Goal: Information Seeking & Learning: Learn about a topic

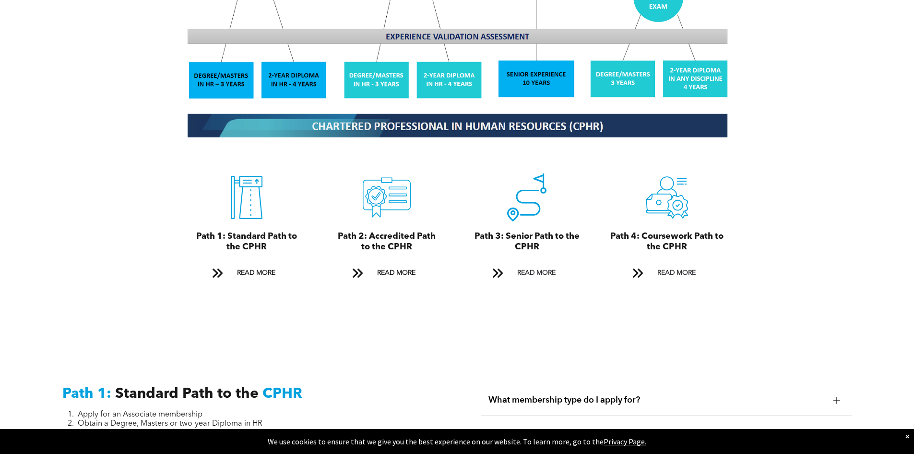
scroll to position [1008, 0]
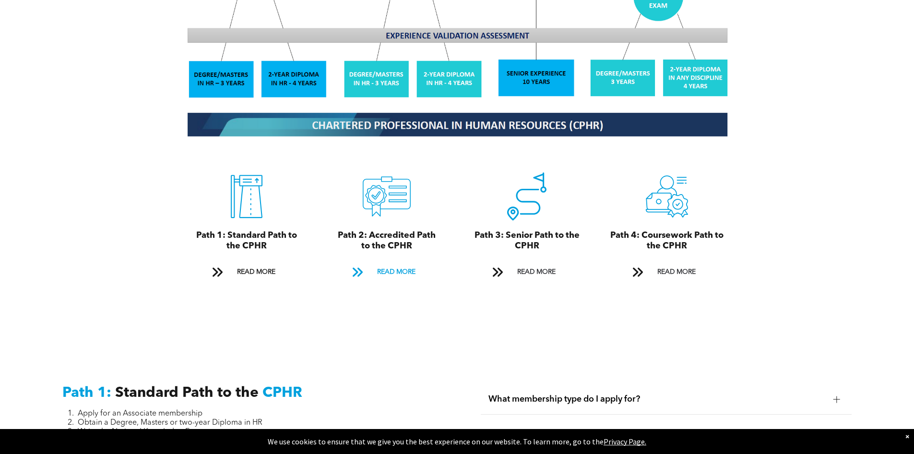
click at [391, 263] on span "READ MORE" at bounding box center [396, 272] width 45 height 18
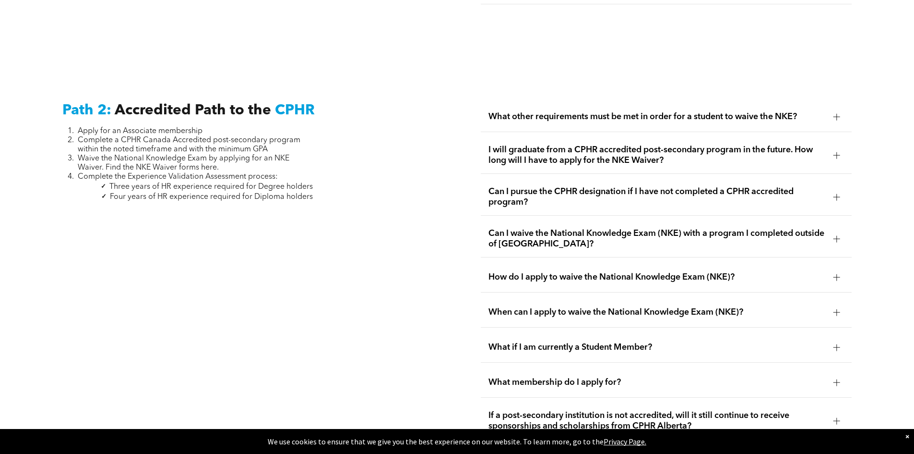
scroll to position [1521, 0]
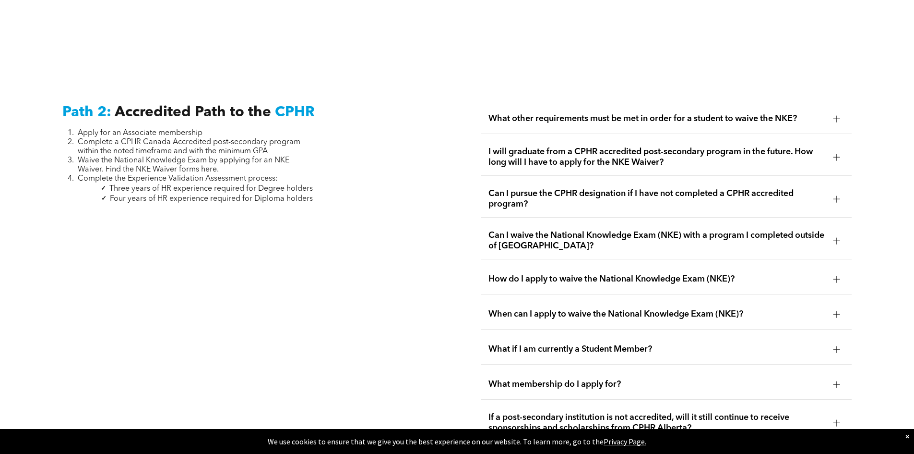
click at [840, 115] on div at bounding box center [837, 118] width 7 height 7
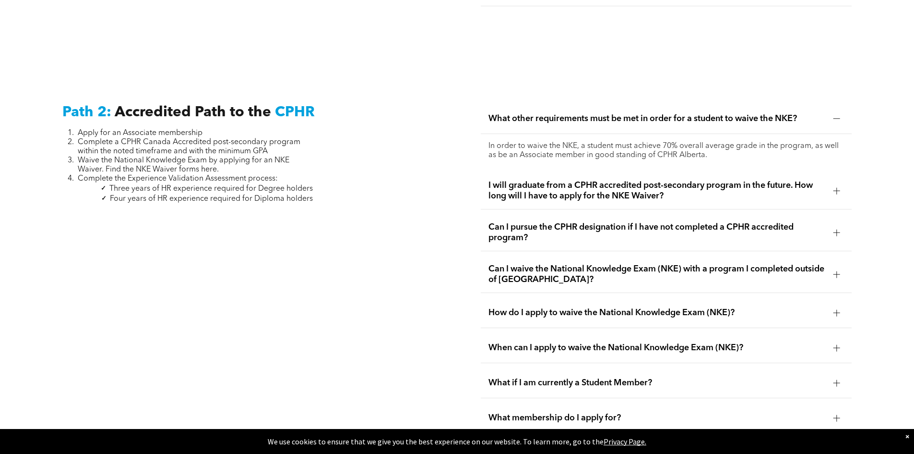
click at [830, 183] on div at bounding box center [837, 190] width 14 height 14
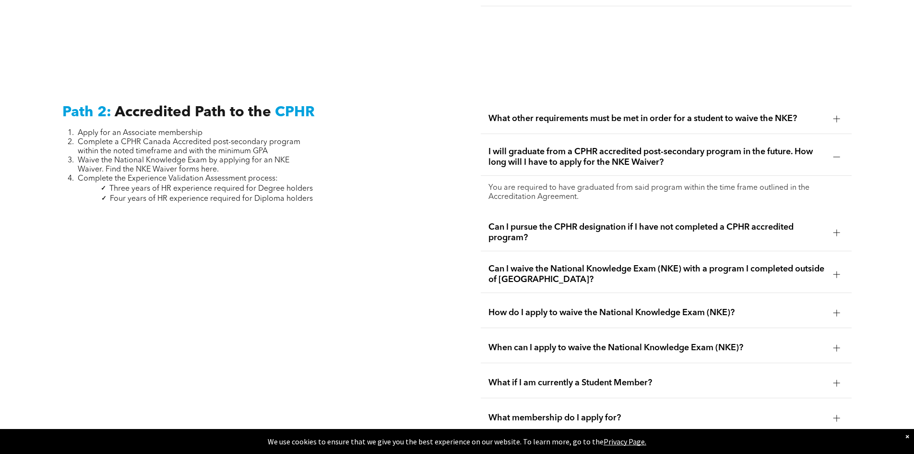
click at [834, 229] on div at bounding box center [837, 232] width 7 height 7
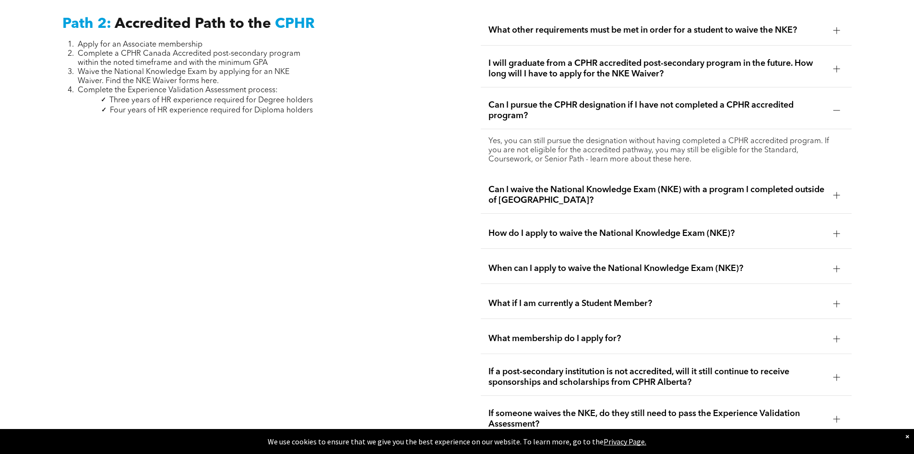
scroll to position [1617, 0]
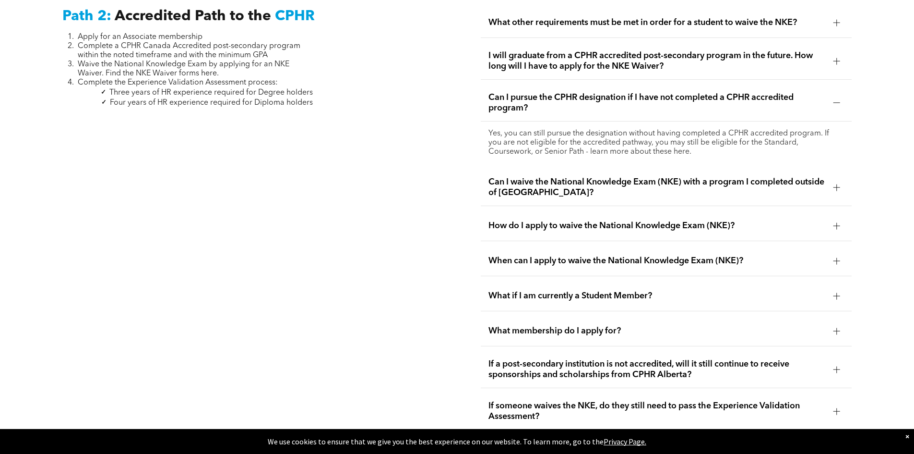
click at [835, 222] on div at bounding box center [837, 225] width 7 height 7
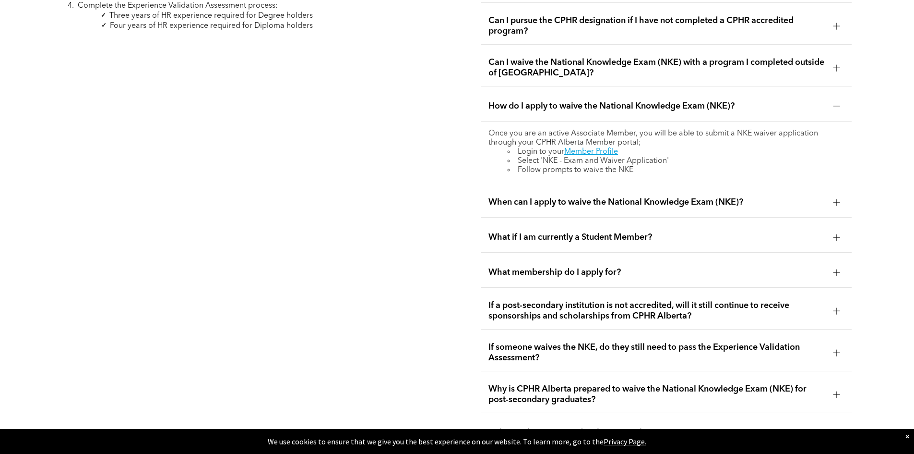
scroll to position [1713, 0]
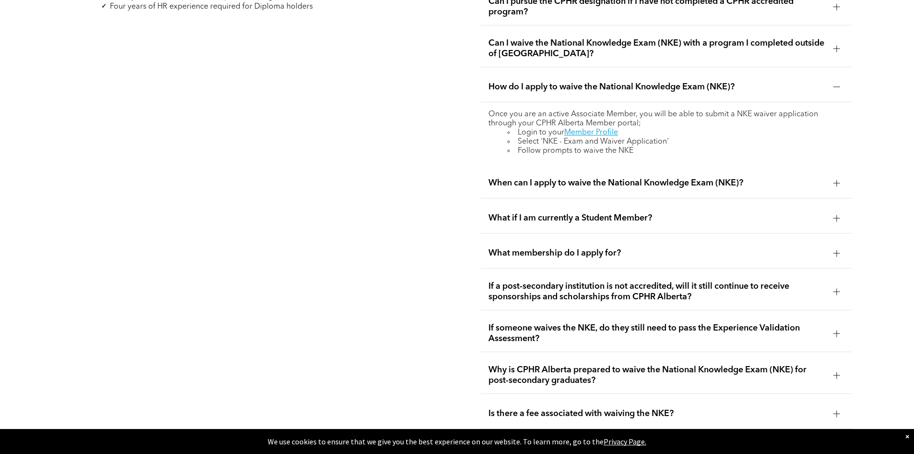
click at [833, 211] on div at bounding box center [837, 218] width 14 height 14
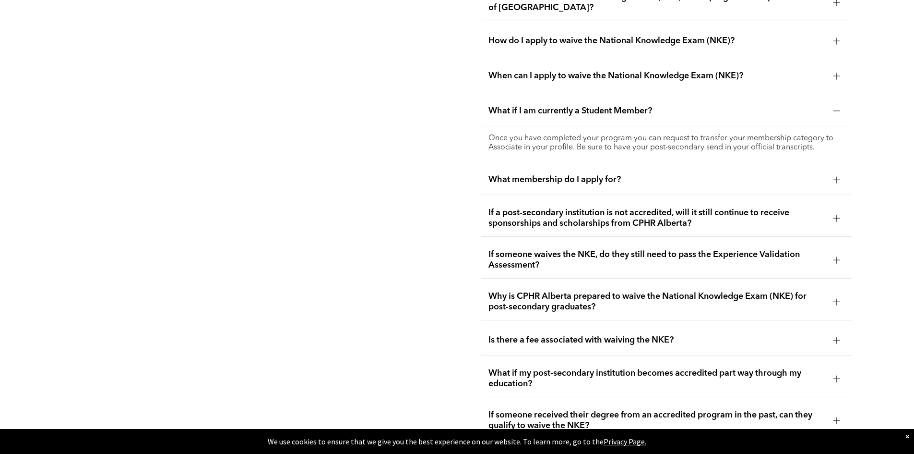
scroll to position [1761, 0]
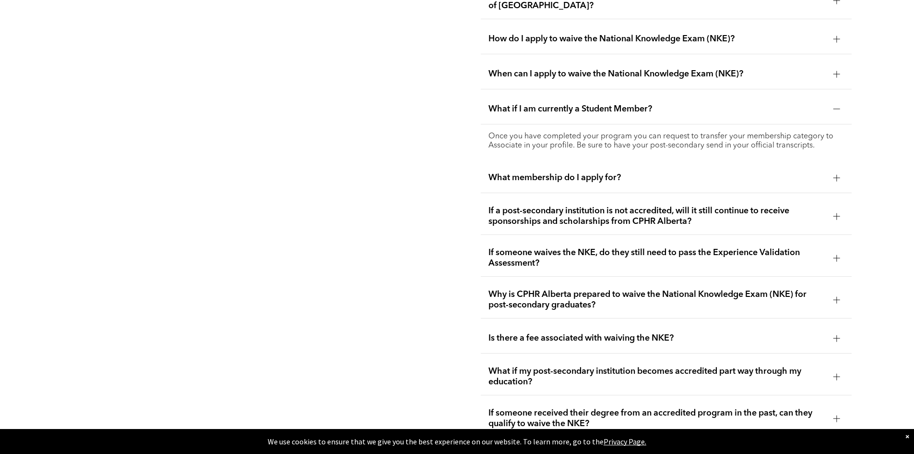
click at [834, 174] on div at bounding box center [837, 177] width 7 height 7
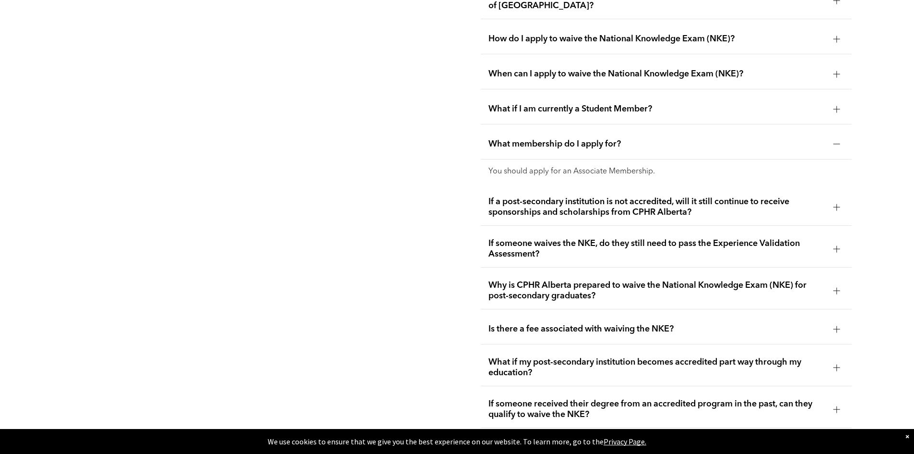
click at [840, 204] on div at bounding box center [837, 207] width 7 height 7
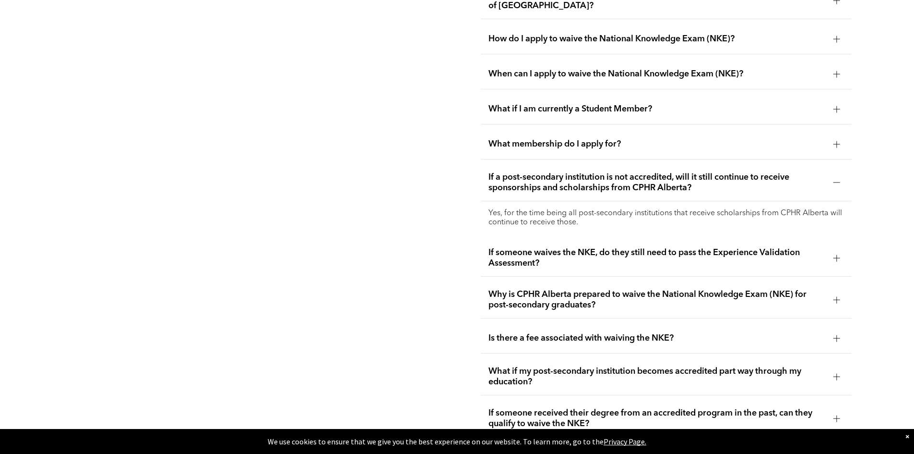
click at [835, 254] on div at bounding box center [837, 257] width 7 height 7
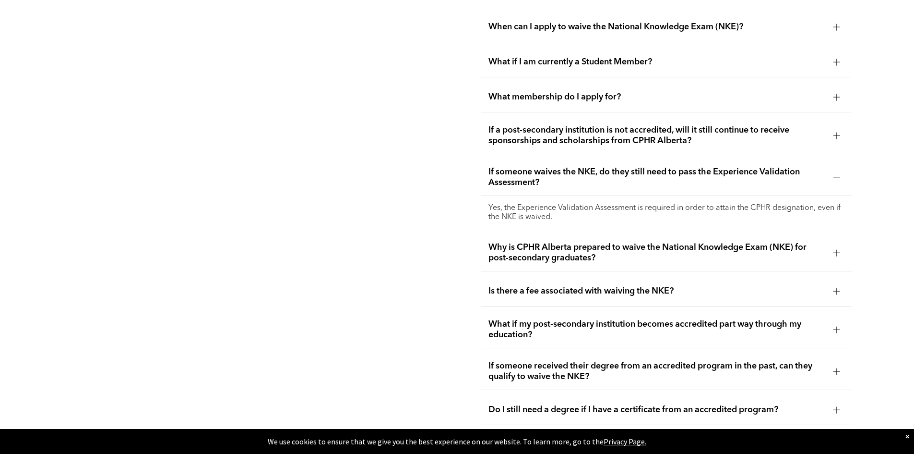
scroll to position [1809, 0]
click at [829, 236] on div "Why is CPHR Alberta prepared to waive the National Knowledge Exam (NKE) for pos…" at bounding box center [666, 251] width 371 height 37
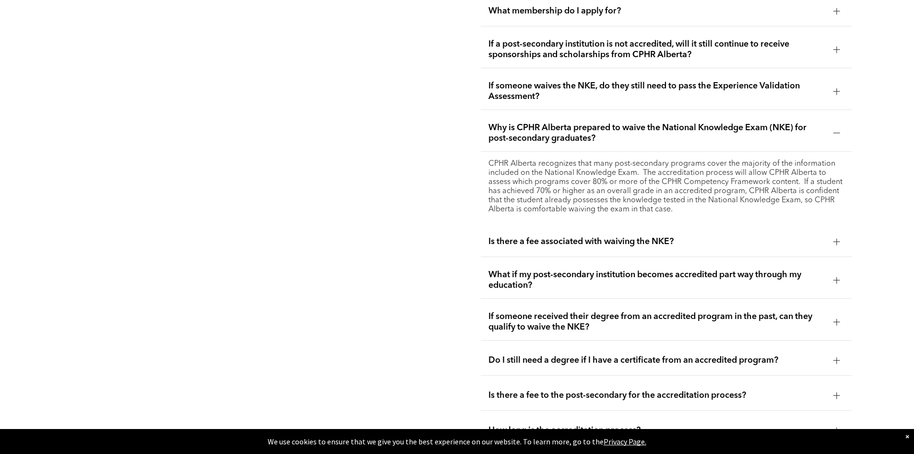
scroll to position [1905, 0]
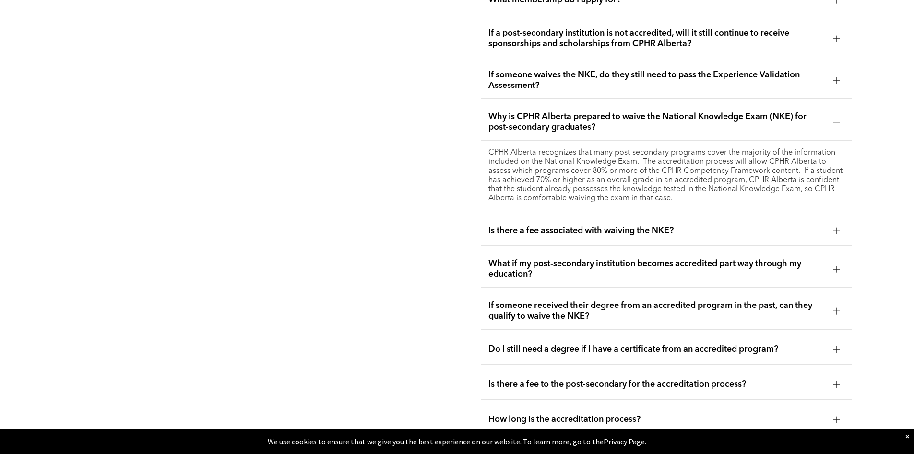
click at [832, 223] on div at bounding box center [837, 230] width 14 height 14
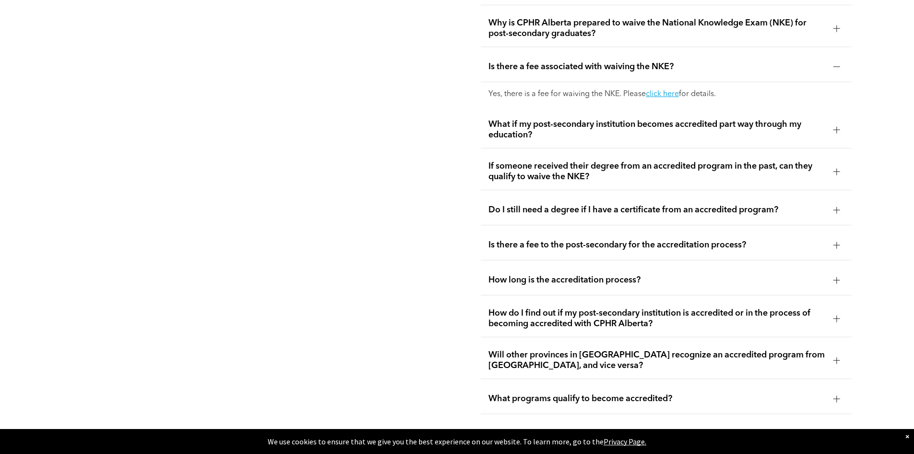
scroll to position [2001, 0]
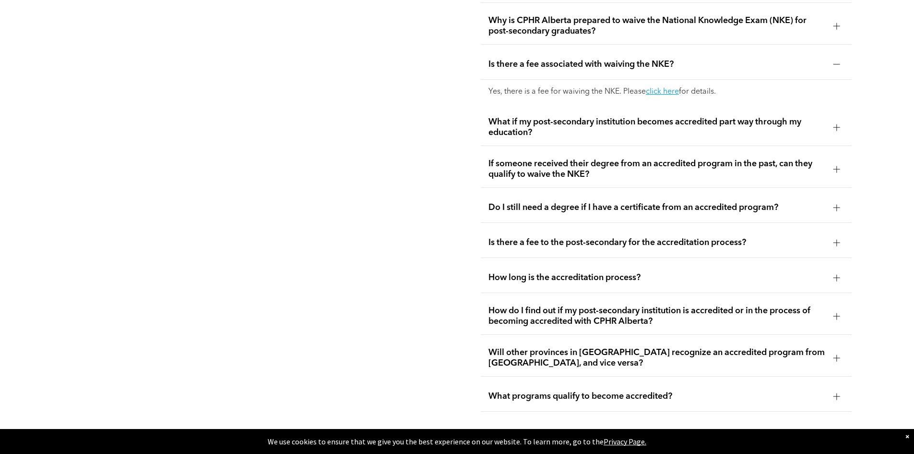
click at [839, 274] on div at bounding box center [837, 277] width 7 height 7
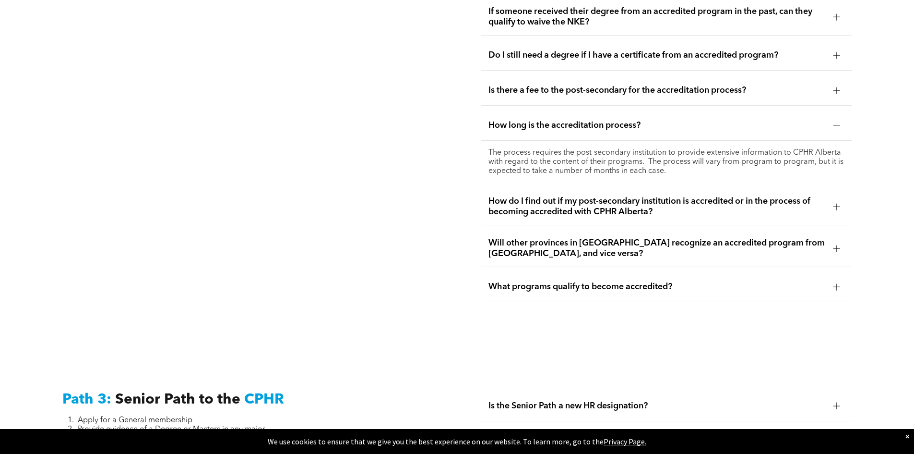
scroll to position [2145, 0]
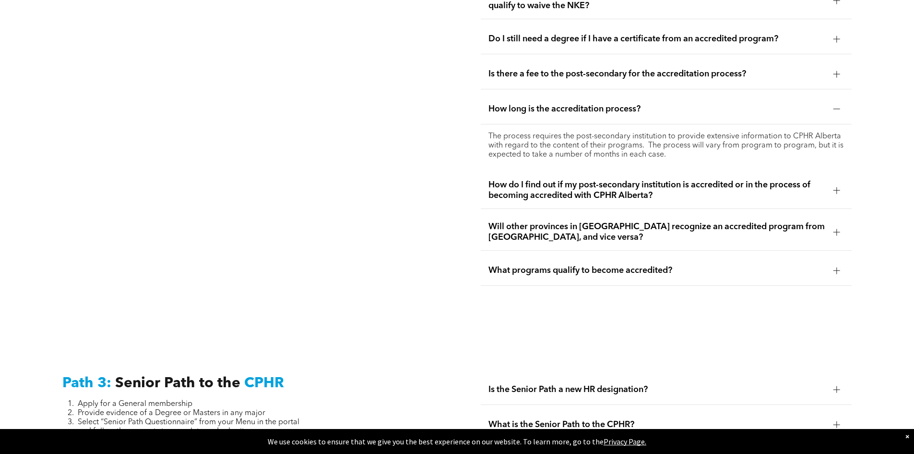
click at [842, 263] on div at bounding box center [837, 270] width 14 height 14
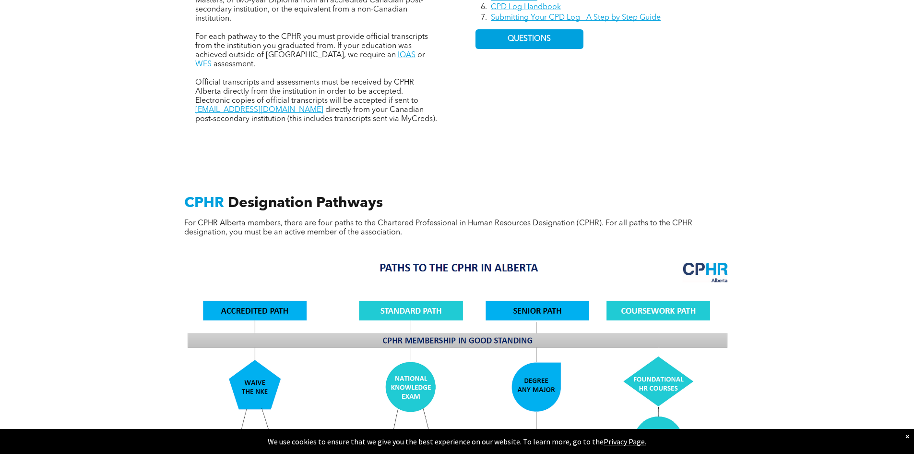
scroll to position [465, 0]
